Goal: Find specific page/section: Find specific page/section

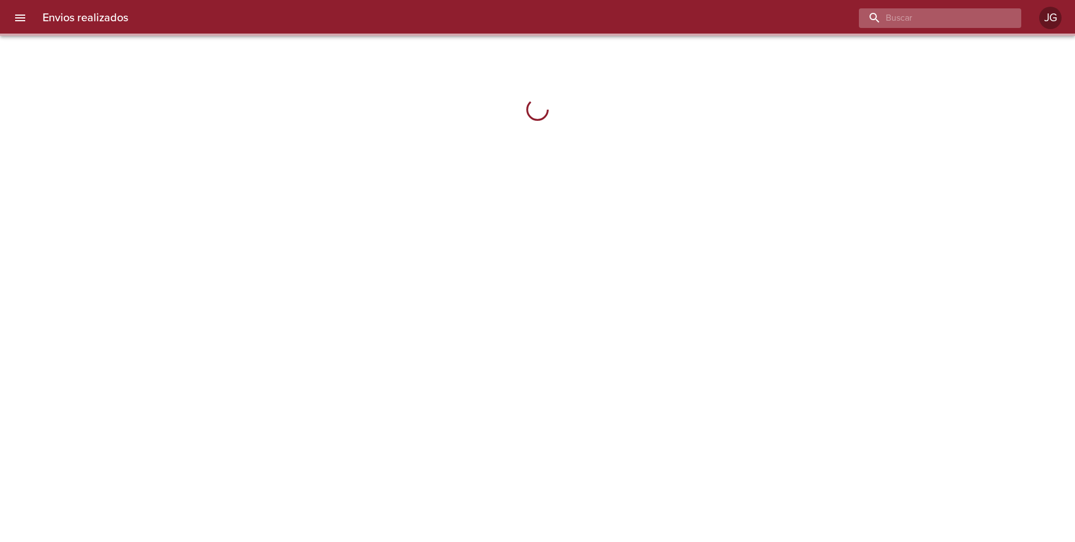
click at [945, 23] on input "buscar" at bounding box center [930, 18] width 143 height 20
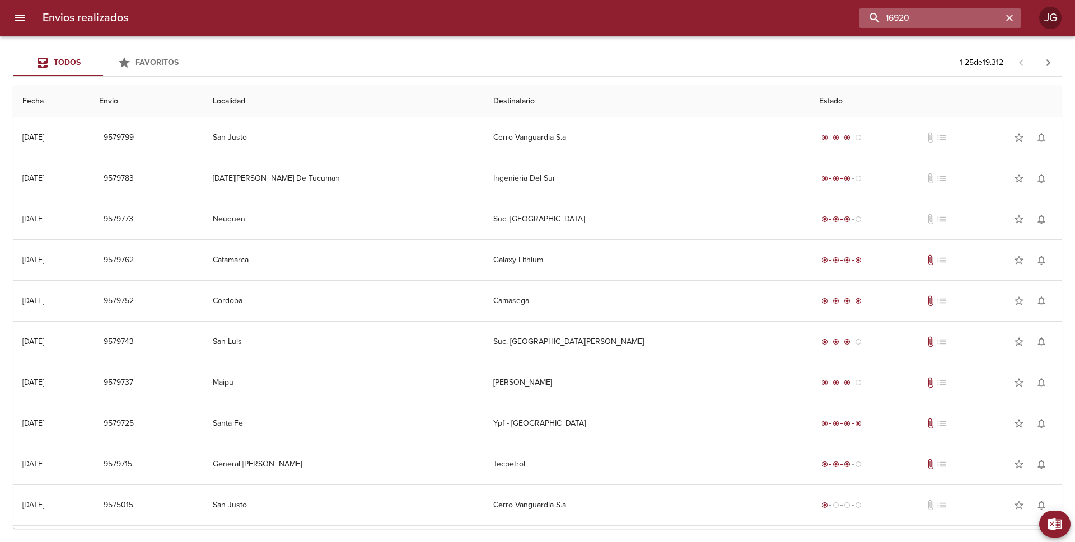
type input "16920"
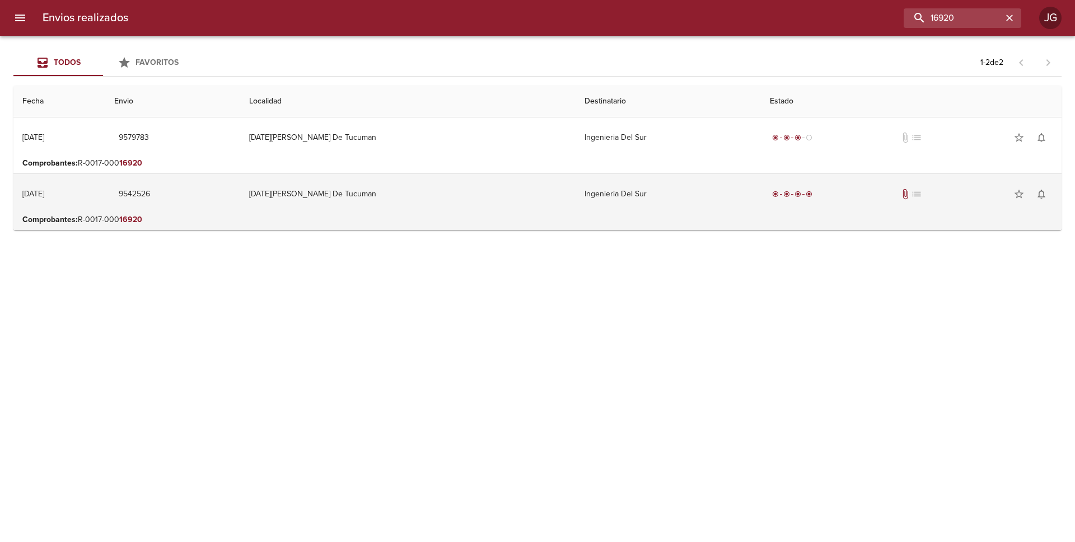
click at [504, 195] on td "[DATE][PERSON_NAME] De Tucuman" at bounding box center [407, 194] width 335 height 40
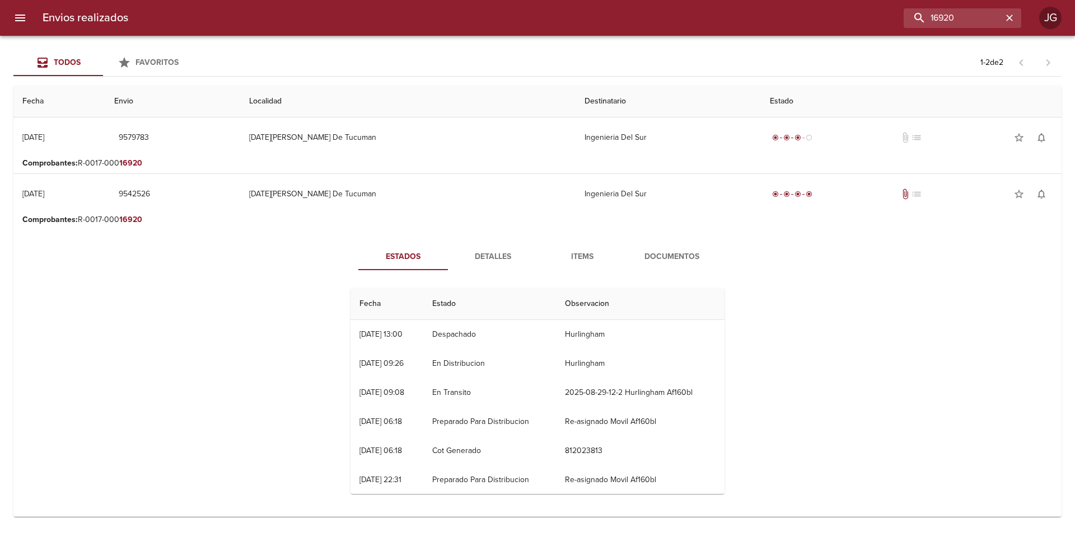
click at [660, 257] on span "Documentos" at bounding box center [672, 257] width 76 height 14
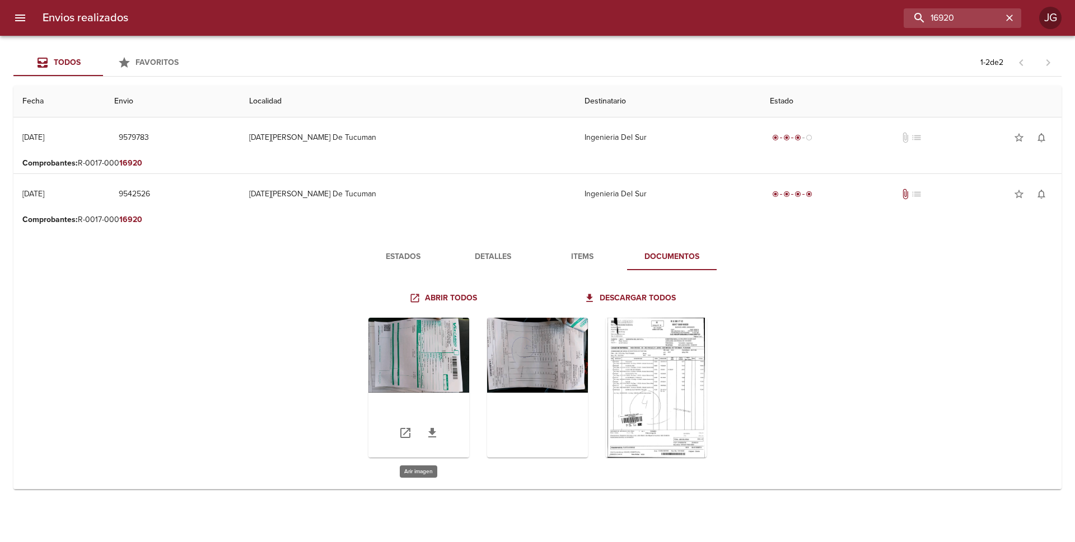
click at [431, 355] on div "Tabla de envíos del cliente" at bounding box center [418, 388] width 101 height 140
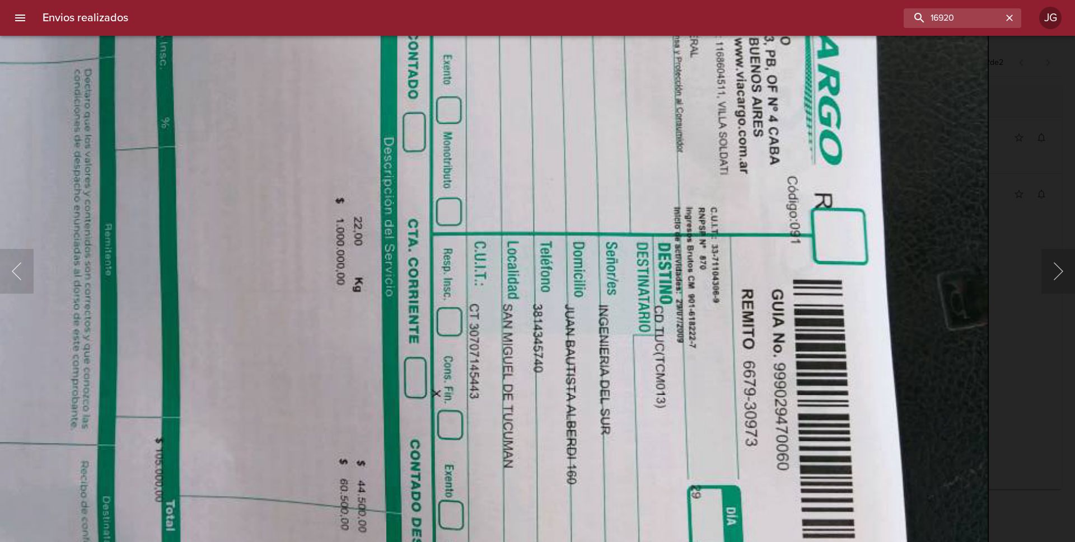
click at [570, 278] on img "Lightbox" at bounding box center [405, 264] width 1165 height 865
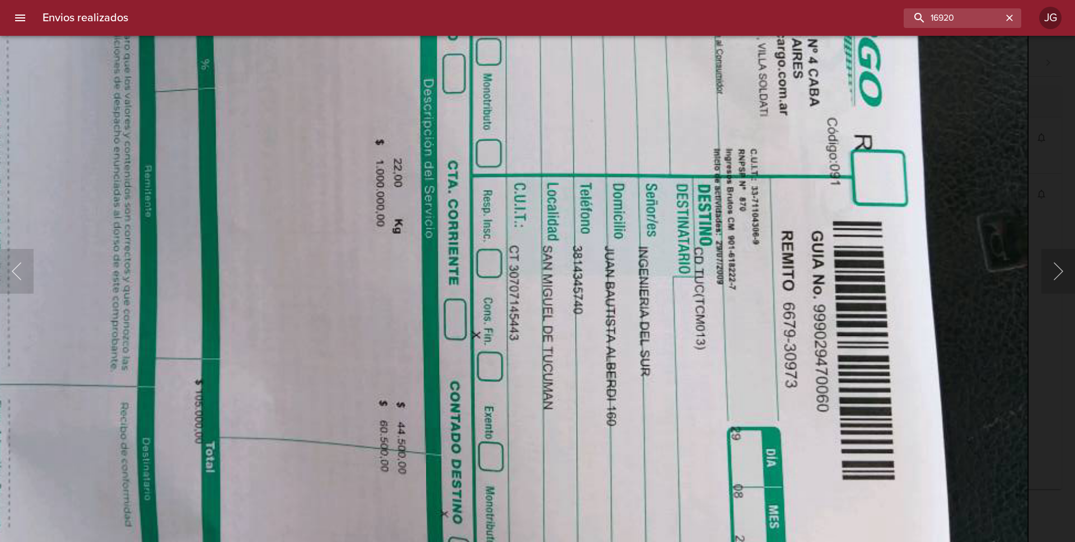
click at [726, 196] on img "Lightbox" at bounding box center [445, 205] width 1165 height 865
